Goal: Task Accomplishment & Management: Manage account settings

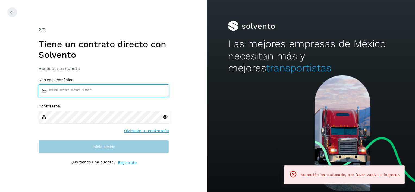
type input "**********"
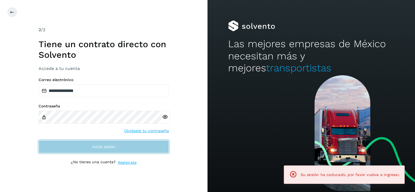
click at [77, 145] on button "Inicia sesión" at bounding box center [104, 147] width 130 height 13
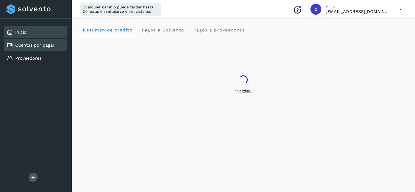
click at [56, 41] on div "Cuentas por pagar" at bounding box center [36, 45] width 64 height 12
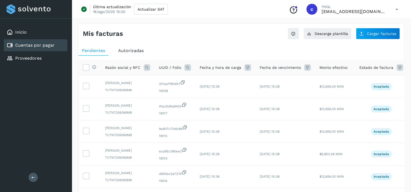
click at [189, 66] on icon at bounding box center [188, 67] width 7 height 7
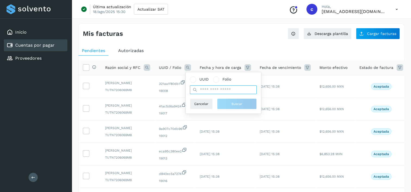
click at [236, 91] on input "text" at bounding box center [223, 90] width 67 height 9
paste input "**********"
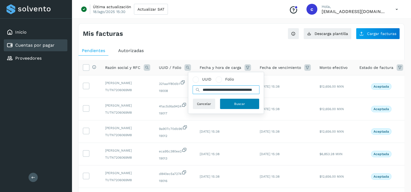
type input "**********"
click at [232, 107] on button "Buscar" at bounding box center [240, 104] width 40 height 11
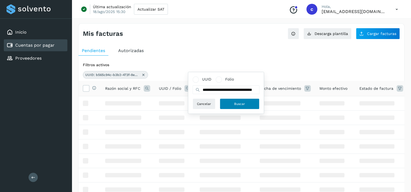
scroll to position [0, 0]
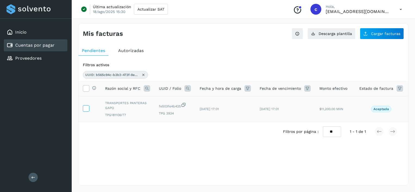
click at [86, 109] on icon at bounding box center [86, 108] width 6 height 6
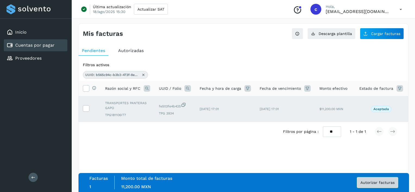
click at [369, 183] on span "Autorizar facturas" at bounding box center [378, 183] width 34 height 4
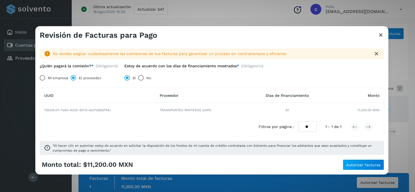
click at [356, 157] on div "No olvides asignar cuidadosamente las comisiones de tus facturas para garantiza…" at bounding box center [211, 100] width 353 height 120
click at [358, 161] on button "Autorizar facturas" at bounding box center [363, 165] width 41 height 11
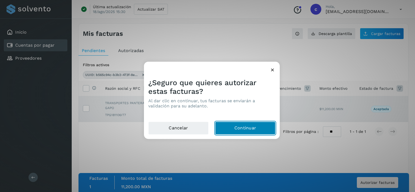
click at [260, 133] on button "Continuar" at bounding box center [245, 128] width 60 height 13
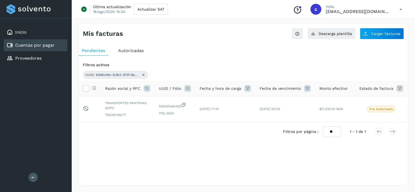
click at [145, 76] on icon at bounding box center [143, 75] width 4 height 4
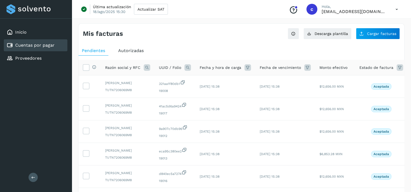
click at [188, 67] on icon at bounding box center [188, 67] width 7 height 7
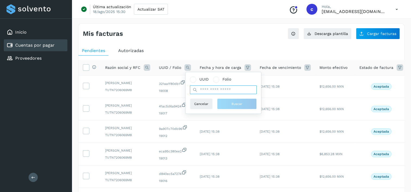
click at [225, 91] on input "text" at bounding box center [223, 90] width 67 height 9
paste input "**********"
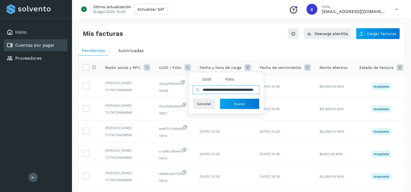
scroll to position [0, 24]
type input "**********"
click at [228, 104] on button "Buscar" at bounding box center [240, 104] width 40 height 11
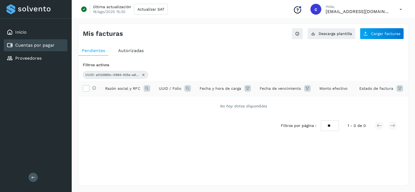
click at [142, 74] on icon at bounding box center [143, 75] width 4 height 4
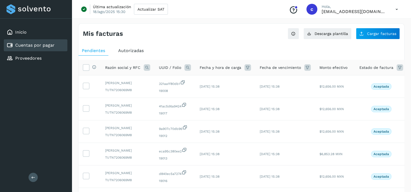
click at [142, 50] on span "Autorizadas" at bounding box center [131, 50] width 26 height 5
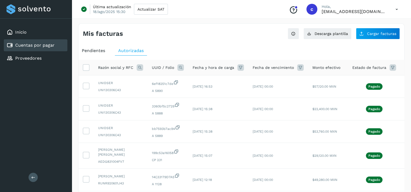
click at [183, 70] on icon at bounding box center [181, 67] width 7 height 7
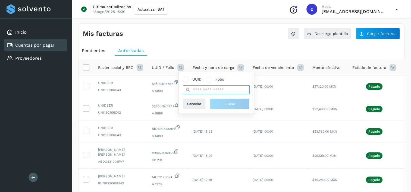
click at [198, 89] on input "text" at bounding box center [216, 90] width 67 height 9
paste input "**********"
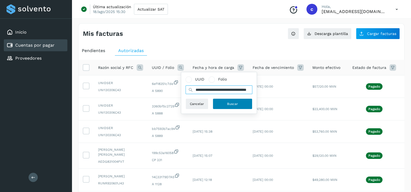
type input "**********"
click at [228, 104] on span "Buscar" at bounding box center [232, 104] width 11 height 5
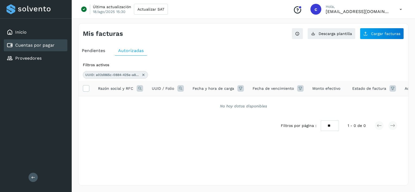
click at [144, 73] on icon at bounding box center [143, 75] width 4 height 4
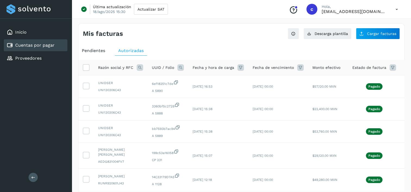
click at [182, 67] on icon at bounding box center [181, 67] width 7 height 7
drag, startPoint x: 90, startPoint y: 54, endPoint x: 127, endPoint y: 60, distance: 37.8
click at [90, 54] on div "Pendientes" at bounding box center [94, 51] width 30 height 10
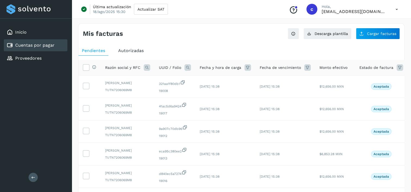
click at [189, 67] on icon at bounding box center [188, 67] width 7 height 7
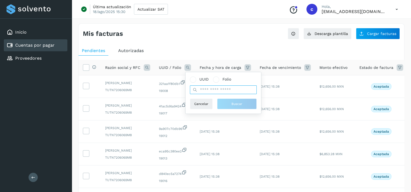
click at [216, 92] on input "text" at bounding box center [223, 90] width 67 height 9
paste input "**********"
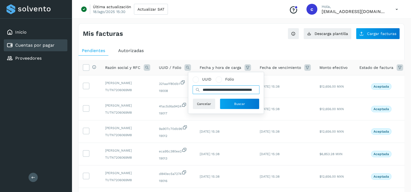
scroll to position [0, 22]
type input "**********"
click at [229, 100] on button "Buscar" at bounding box center [240, 104] width 40 height 11
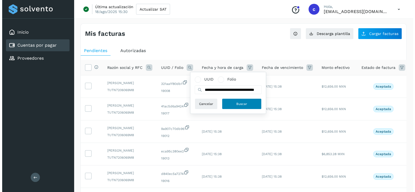
scroll to position [0, 0]
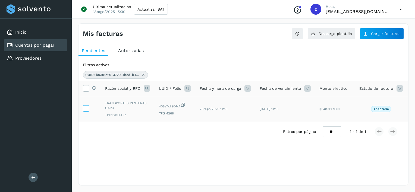
click at [88, 110] on icon at bounding box center [86, 108] width 6 height 6
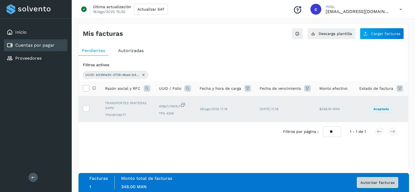
click at [376, 185] on span "Autorizar facturas" at bounding box center [378, 183] width 34 height 4
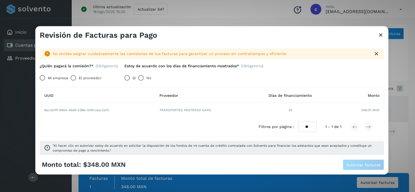
click at [80, 81] on label "El proveedor" at bounding box center [90, 78] width 22 height 11
click at [135, 77] on label "Sí" at bounding box center [134, 78] width 3 height 11
click at [366, 157] on div "No olvides asignar cuidadosamente las comisiones de tus facturas para garantiza…" at bounding box center [211, 100] width 353 height 120
click at [369, 166] on span "Autorizar facturas" at bounding box center [364, 165] width 34 height 4
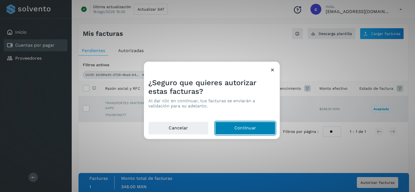
click at [238, 128] on button "Continuar" at bounding box center [245, 128] width 60 height 13
